Goal: Task Accomplishment & Management: Manage account settings

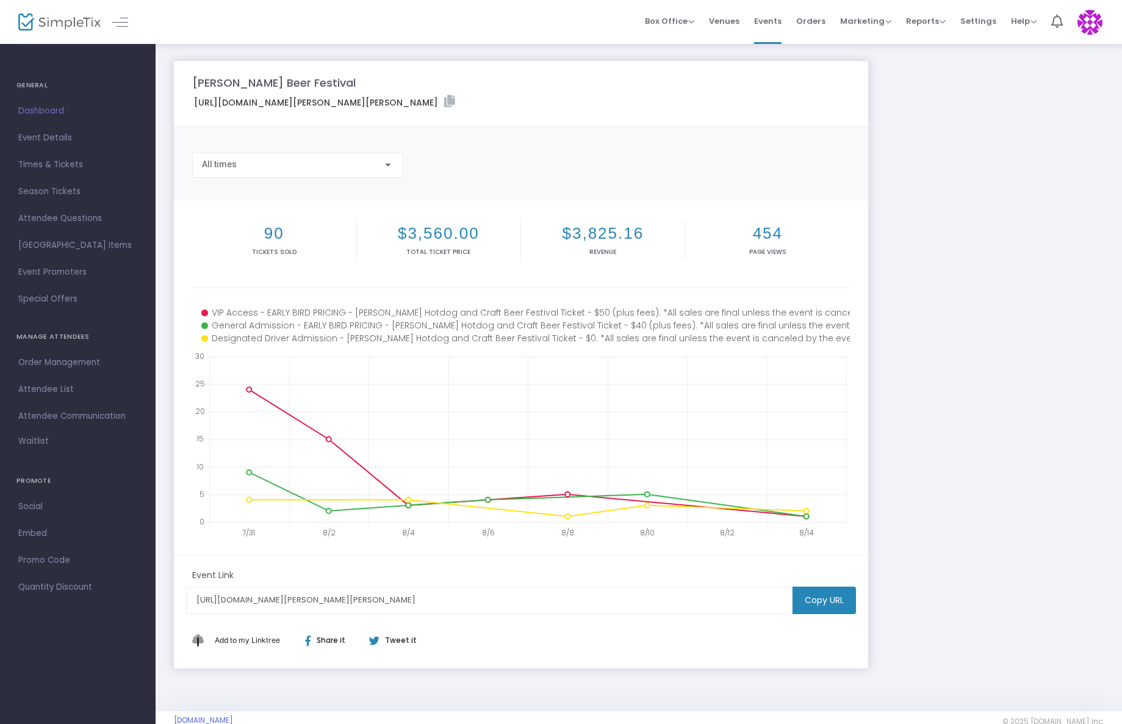
click at [1088, 29] on img at bounding box center [1090, 22] width 25 height 25
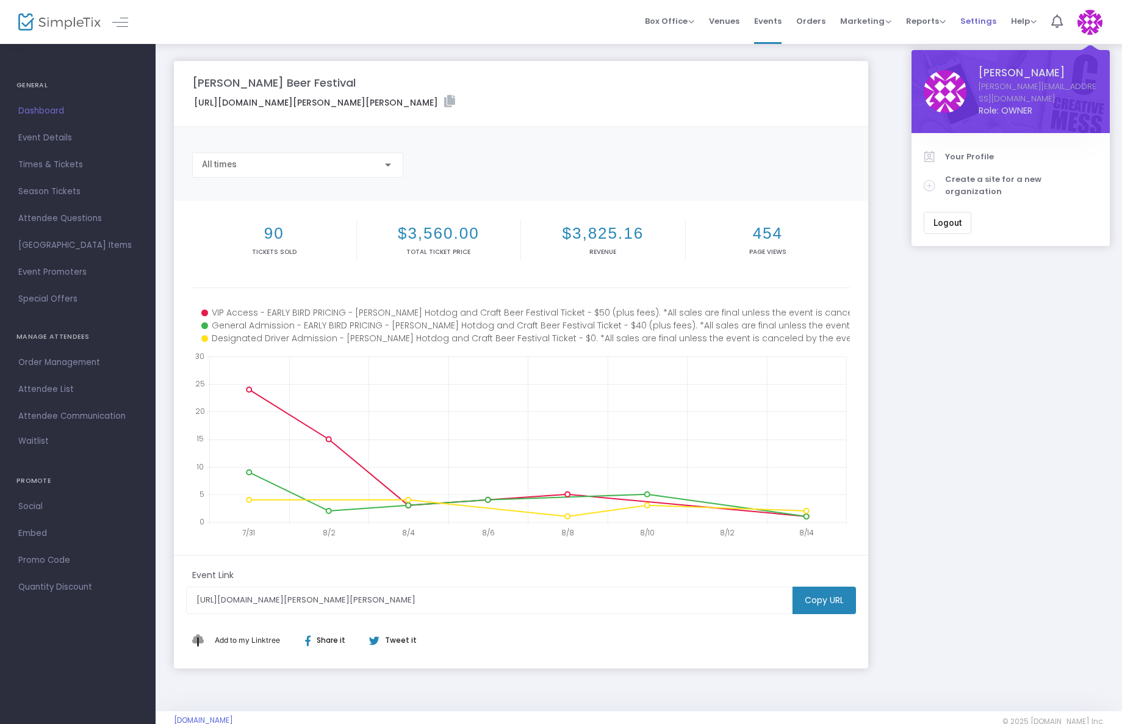
click at [968, 21] on span "Settings" at bounding box center [979, 20] width 36 height 31
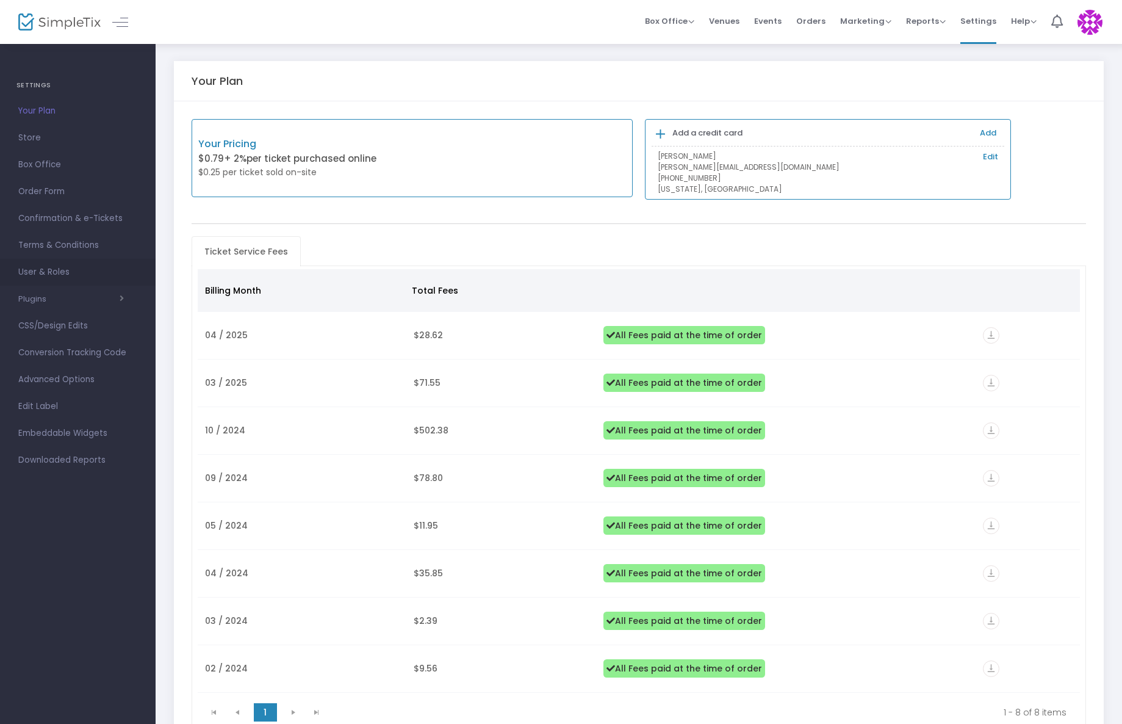
click at [32, 270] on span "User & Roles" at bounding box center [77, 272] width 119 height 16
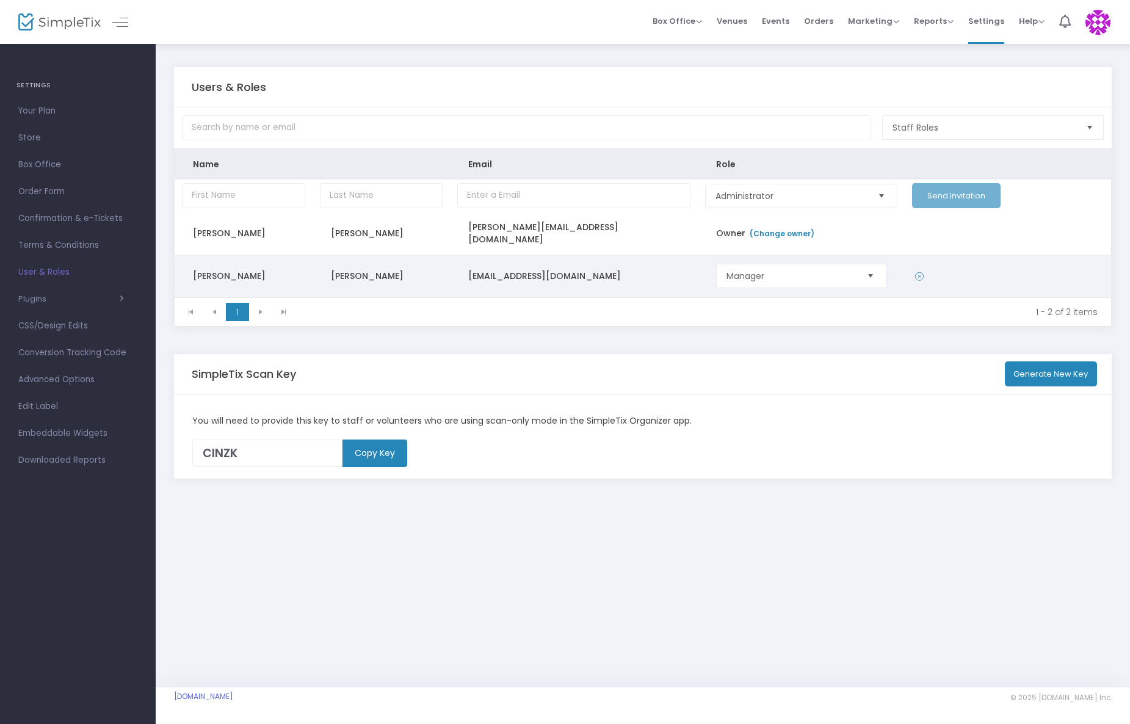
click at [918, 273] on icon "Data table" at bounding box center [919, 276] width 9 height 12
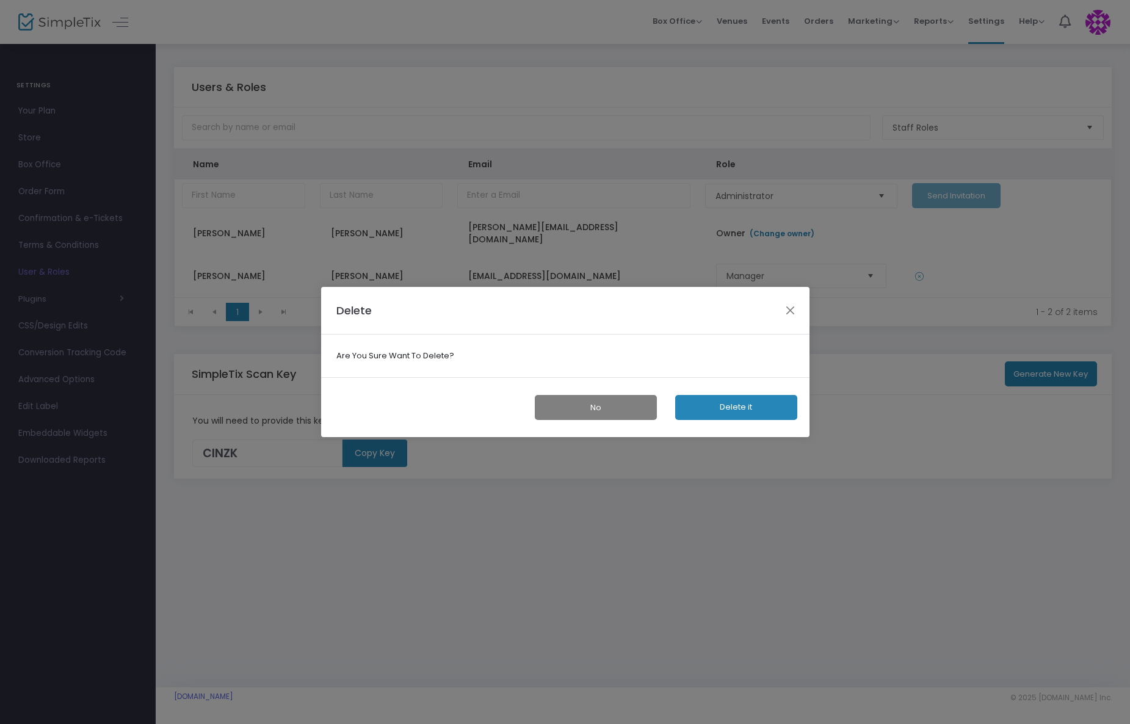
click at [728, 409] on button "Delete it" at bounding box center [736, 407] width 122 height 25
